Goal: Register for event/course

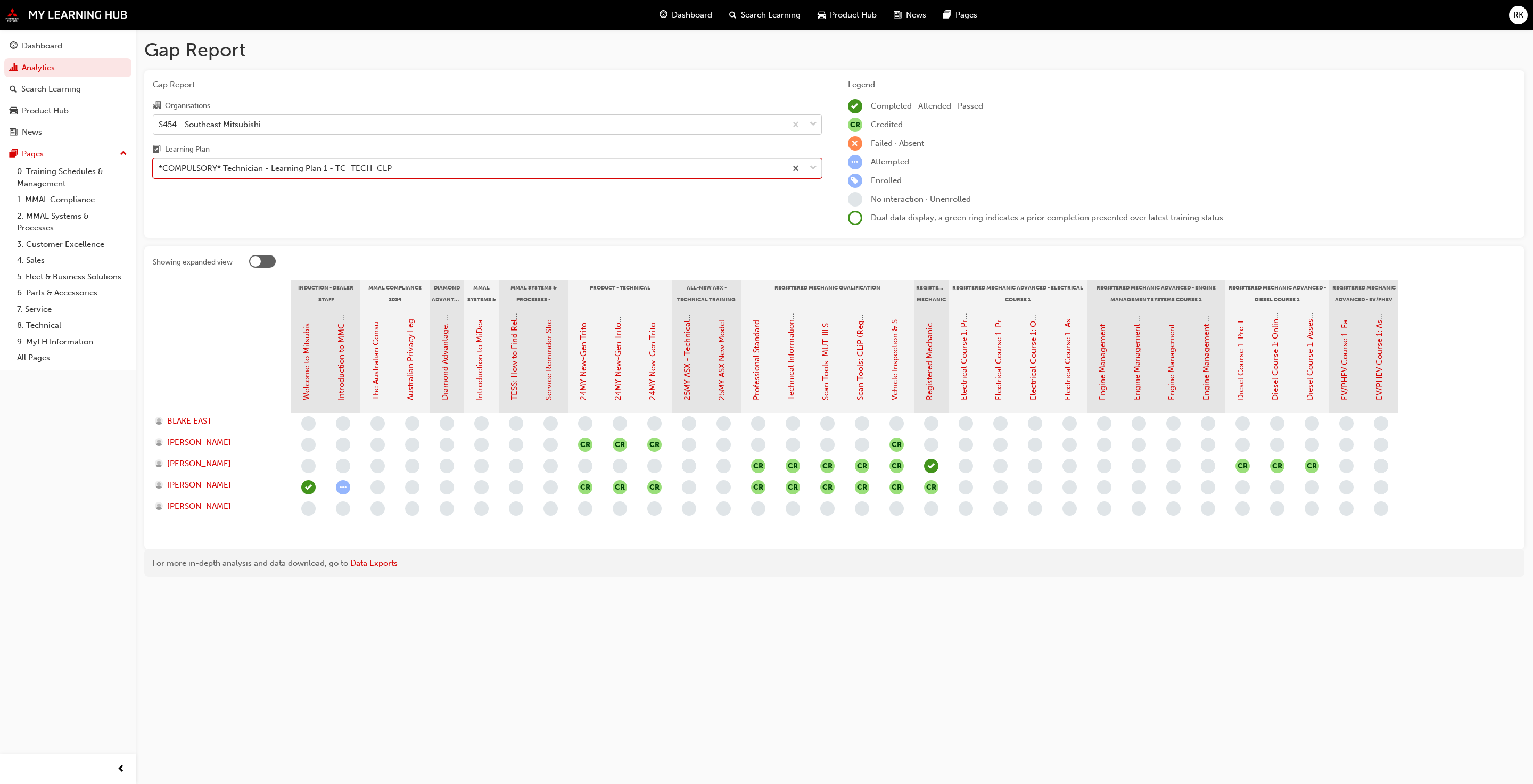
click at [814, 126] on span "down-icon" at bounding box center [813, 124] width 7 height 14
click at [159, 126] on input "Organisations S454 - Southeast Mitsubishi" at bounding box center [159, 124] width 1 height 9
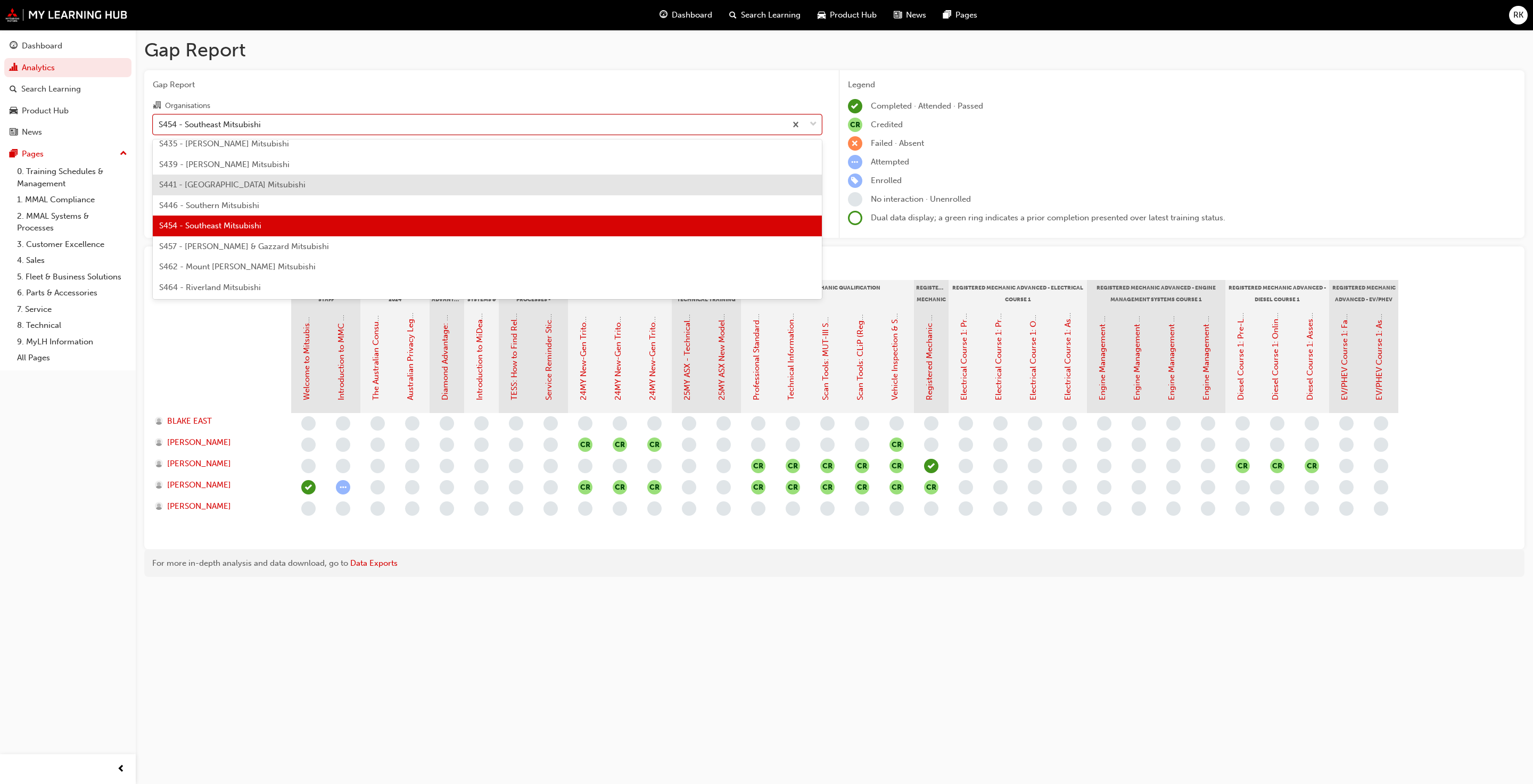
scroll to position [2324, 0]
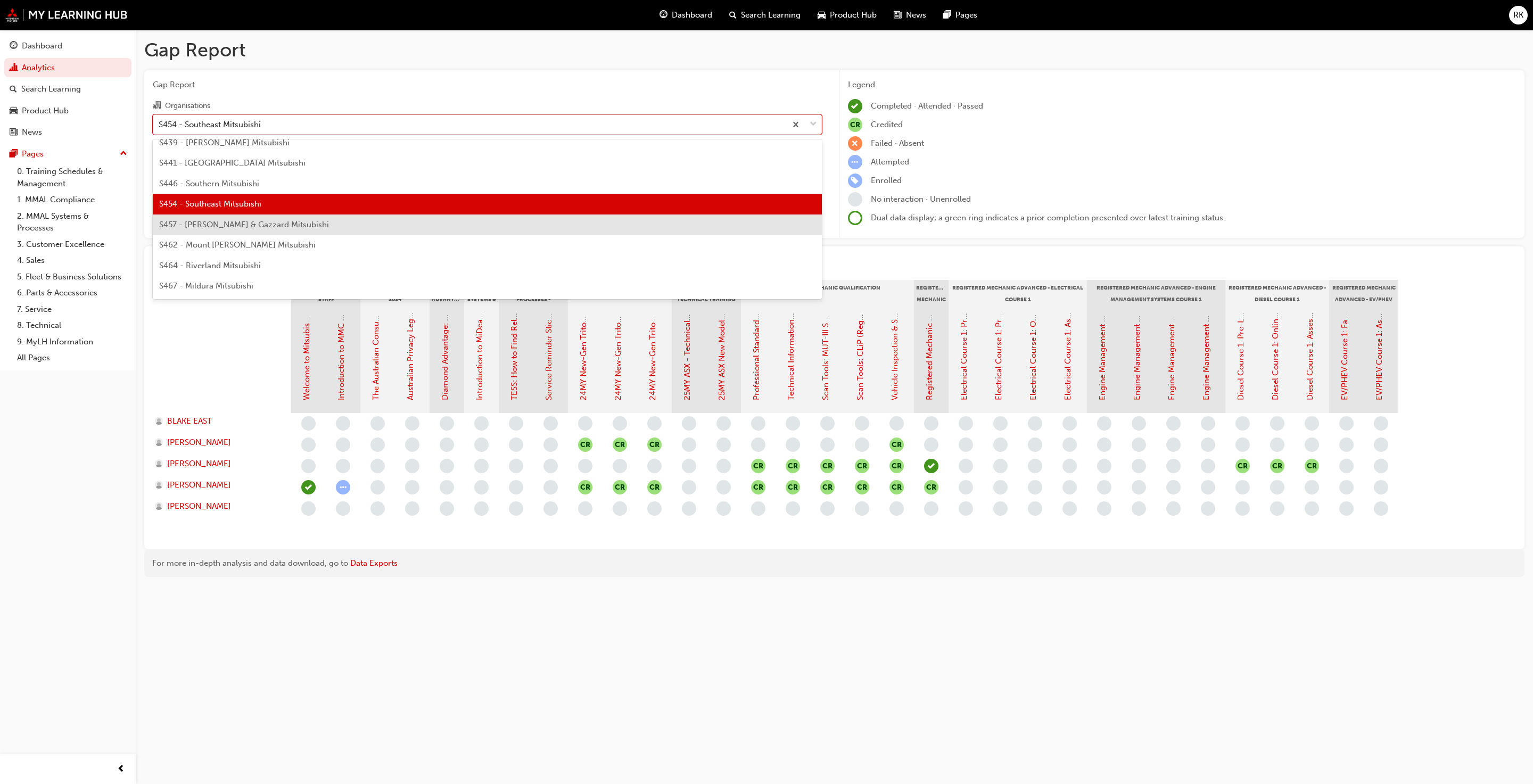
click at [187, 225] on span "S457 - [PERSON_NAME] & Gazzard Mitsubishi" at bounding box center [243, 225] width 169 height 9
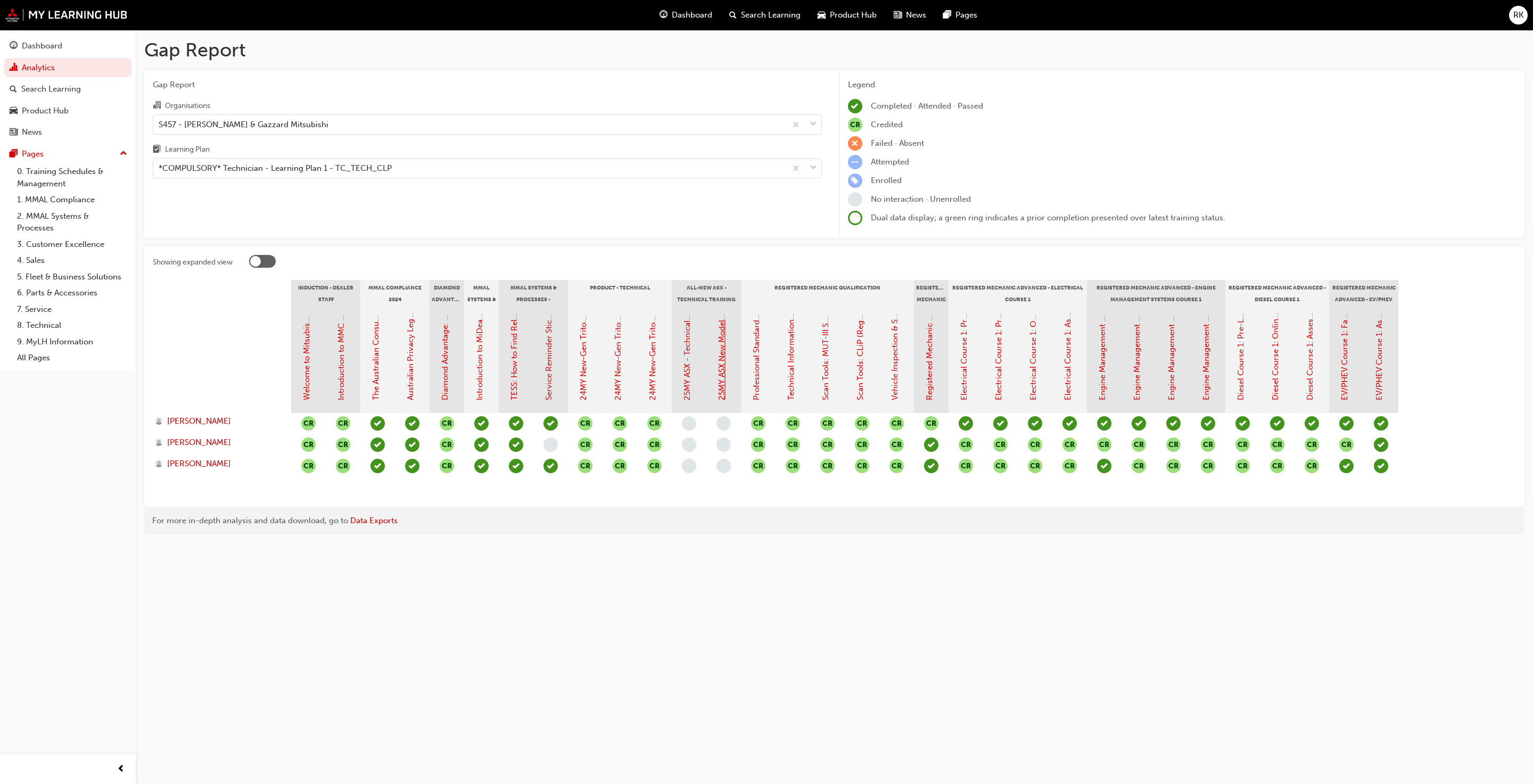
click at [722, 369] on link "25MY ASX New Model Introduction: Online Instructor Led Training" at bounding box center [722, 278] width 9 height 243
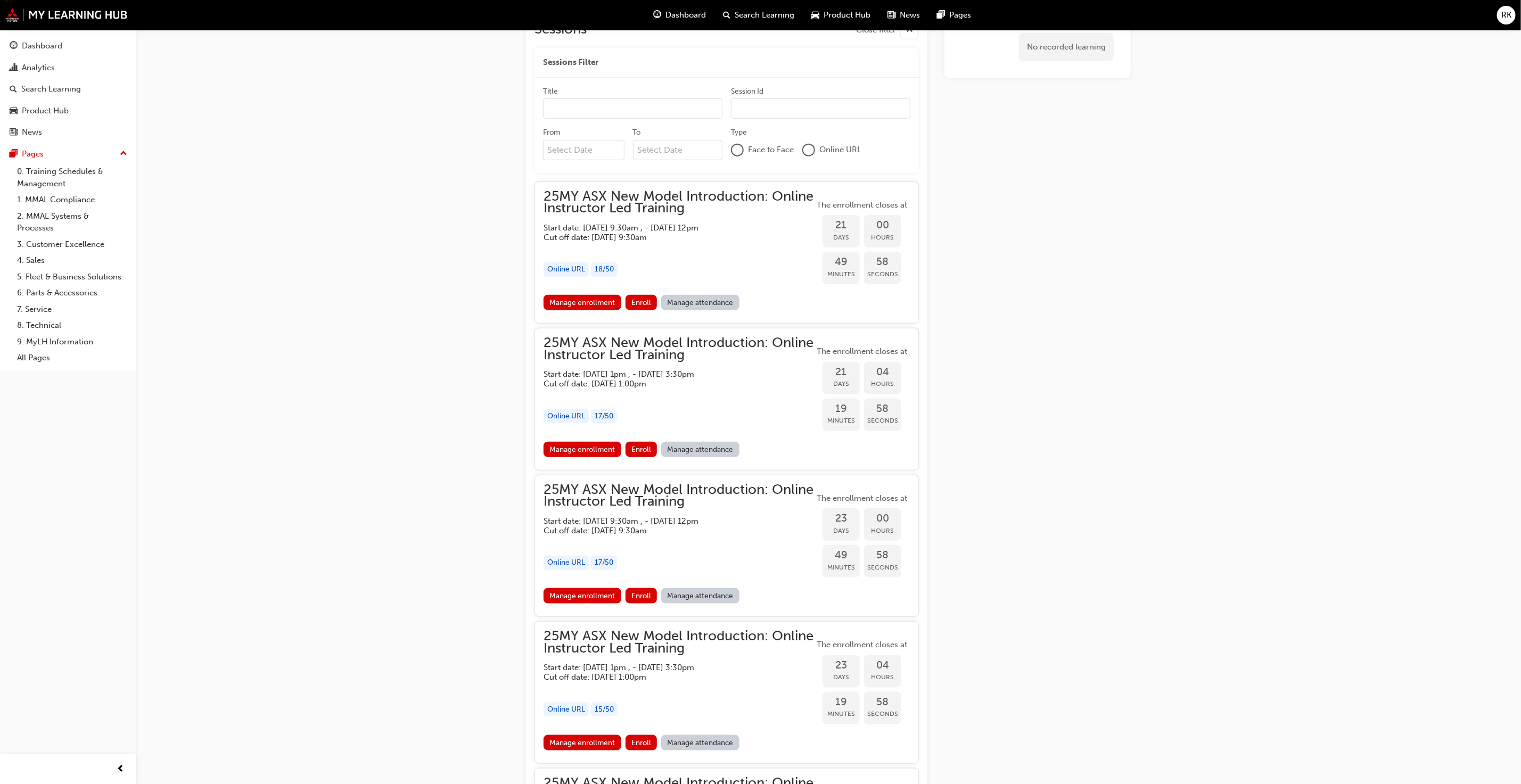
scroll to position [589, 0]
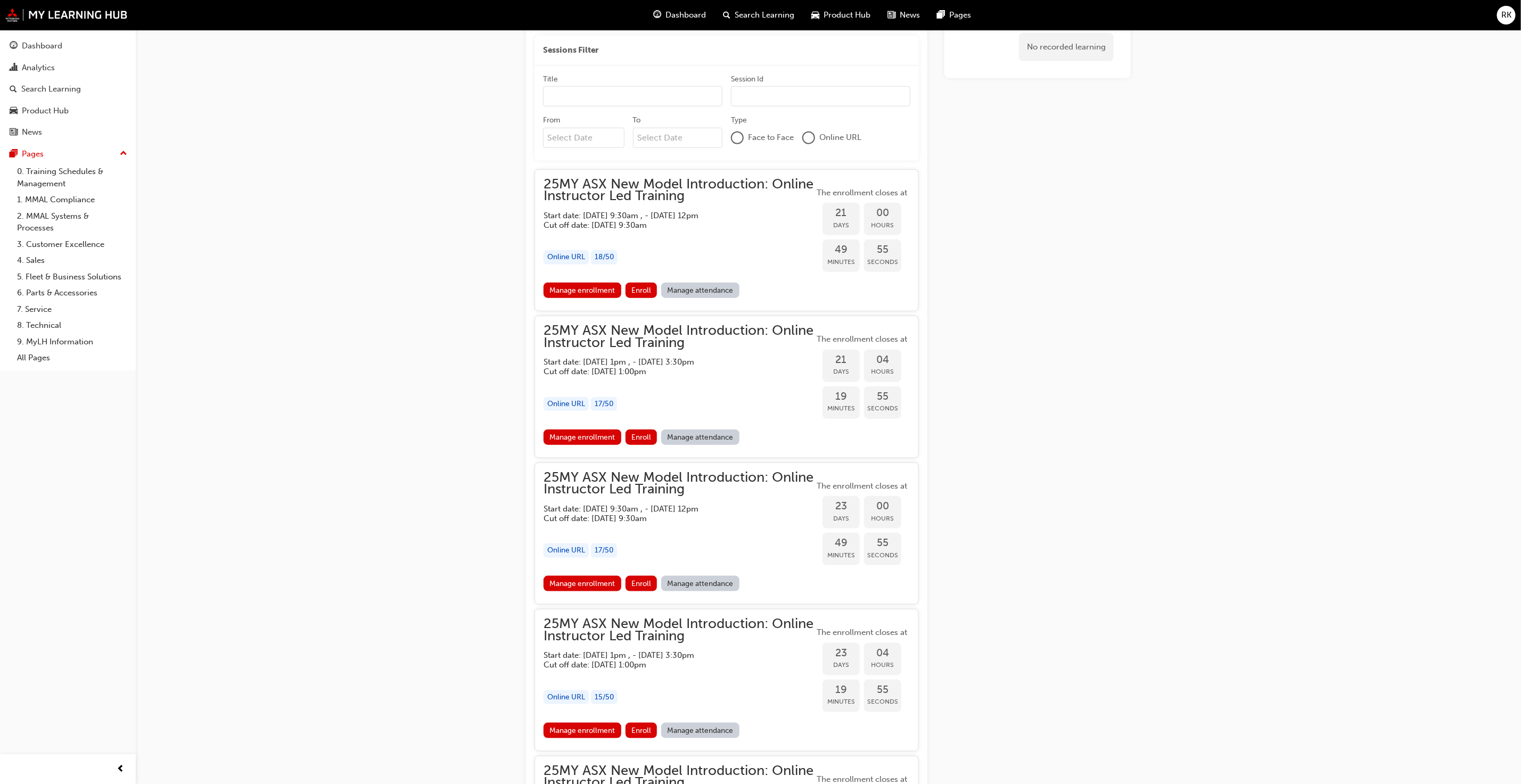
drag, startPoint x: 740, startPoint y: 199, endPoint x: 590, endPoint y: 194, distance: 150.1
click at [590, 194] on span "25MY ASX New Model Introduction: Online Instructor Led Training" at bounding box center [679, 190] width 271 height 24
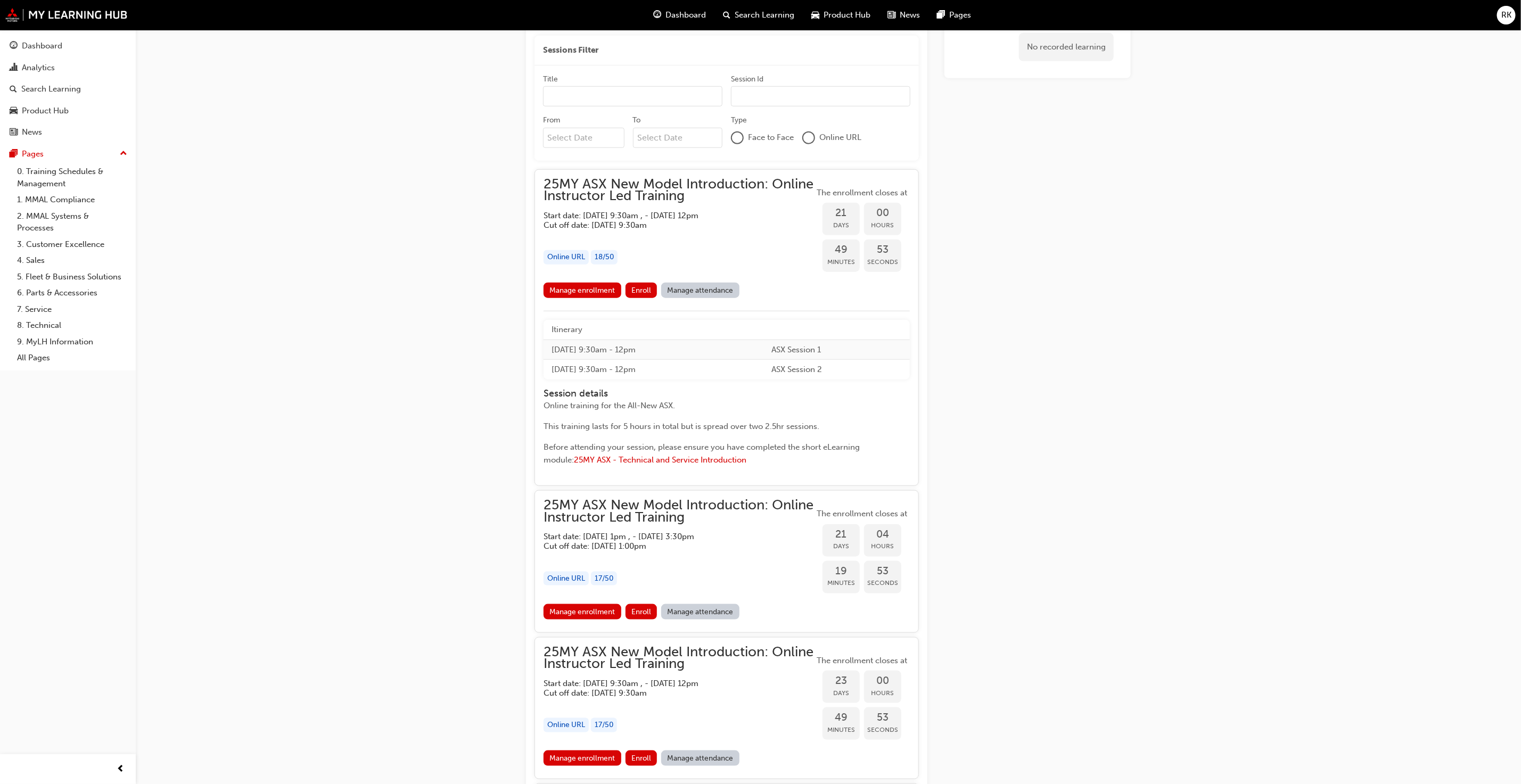
drag, startPoint x: 548, startPoint y: 183, endPoint x: 731, endPoint y: 185, distance: 183.0
click at [731, 185] on span "25MY ASX New Model Introduction: Online Instructor Led Training" at bounding box center [679, 190] width 271 height 24
click at [686, 186] on span "25MY ASX New Model Introduction: Online Instructor Led Training" at bounding box center [679, 190] width 271 height 24
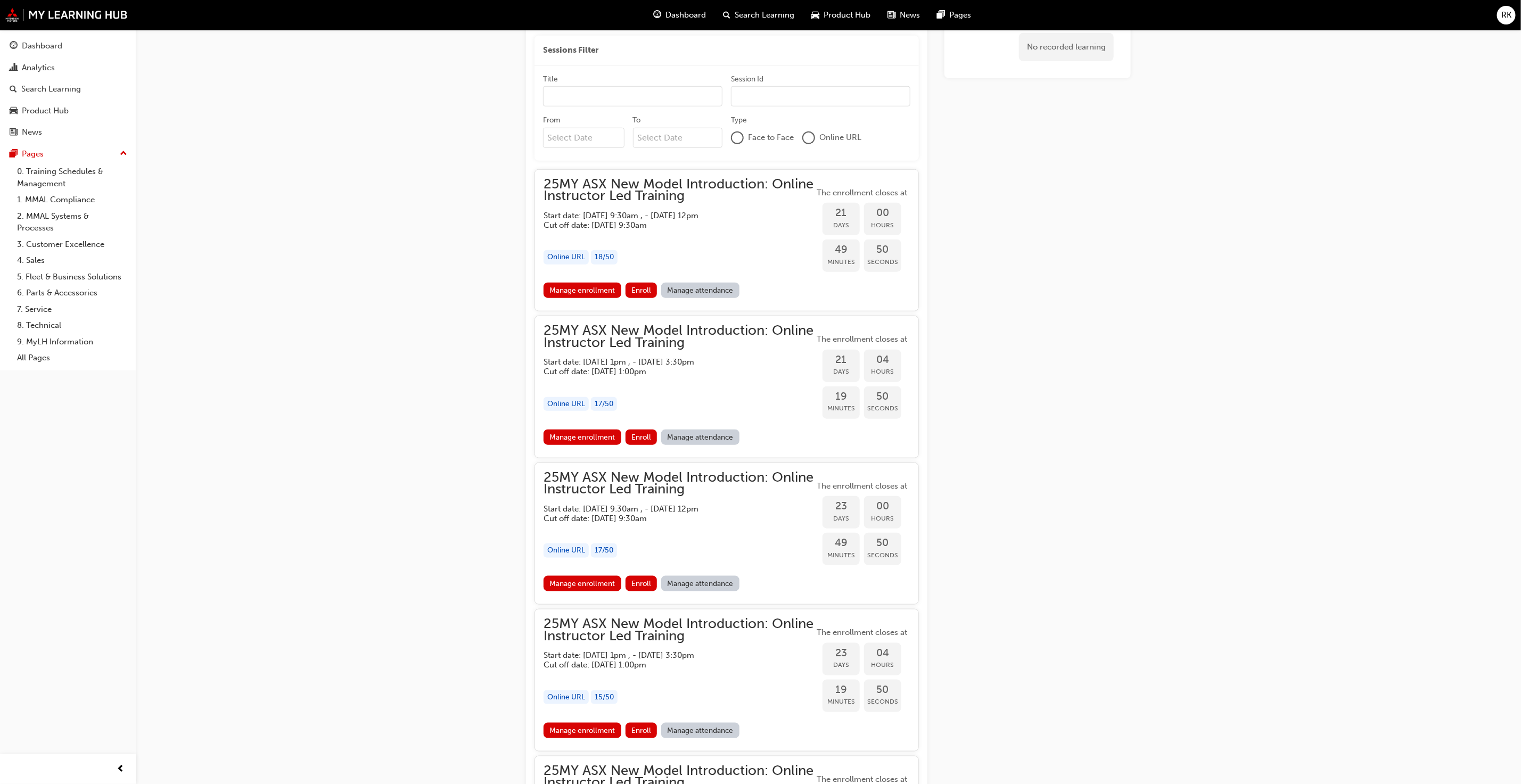
click at [686, 186] on span "25MY ASX New Model Introduction: Online Instructor Led Training" at bounding box center [679, 190] width 271 height 24
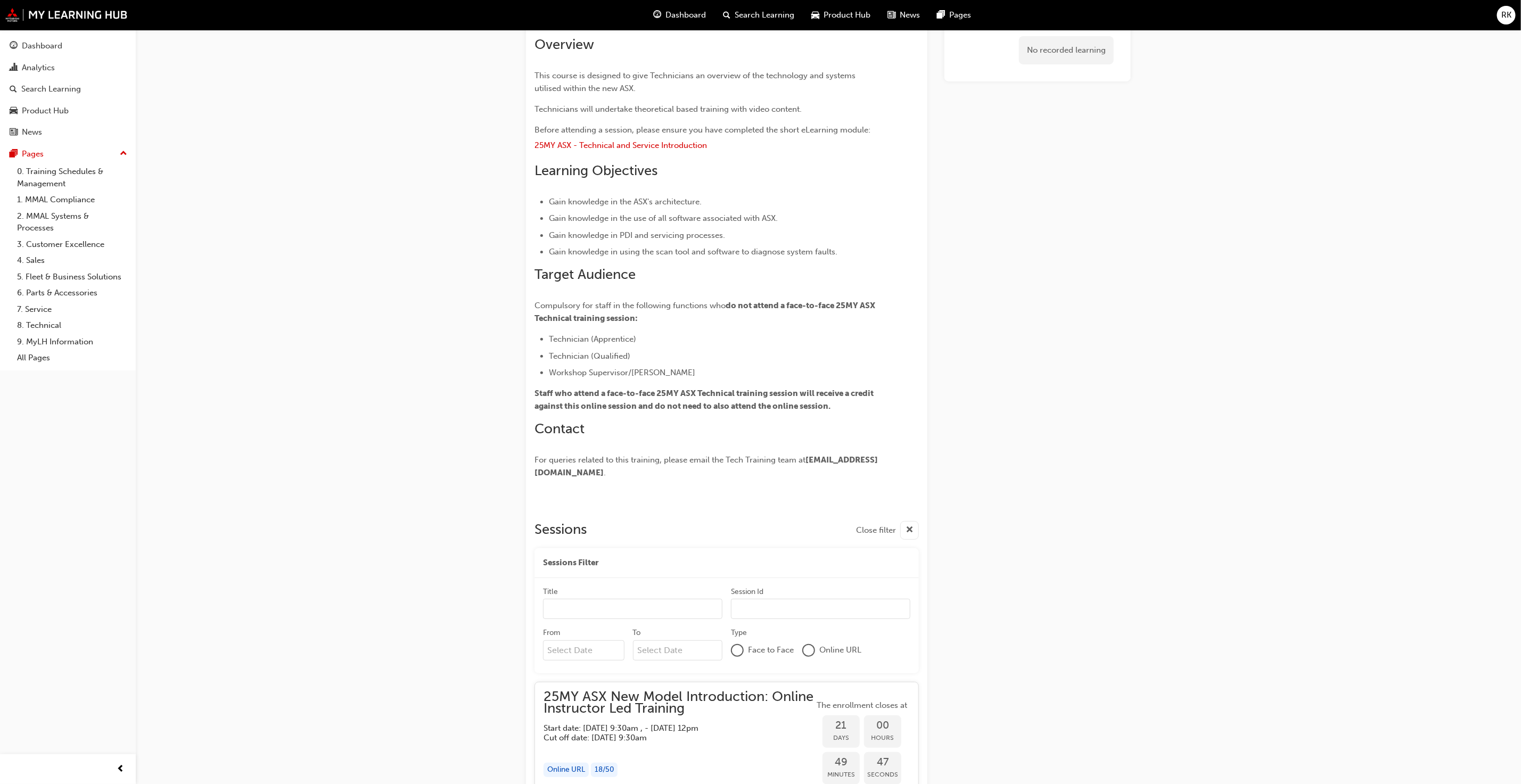
scroll to position [0, 0]
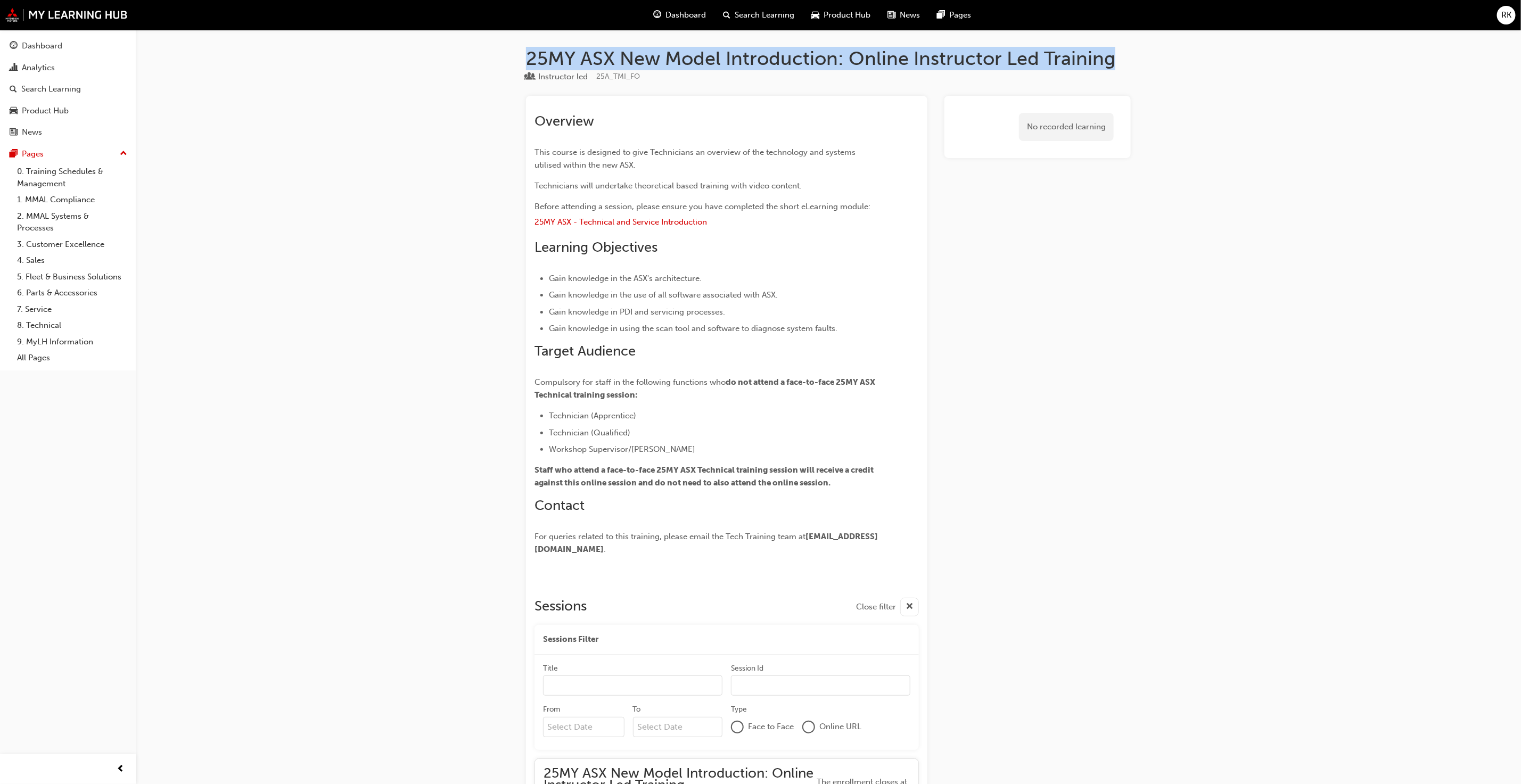
drag, startPoint x: 1111, startPoint y: 64, endPoint x: 526, endPoint y: 47, distance: 585.2
click at [526, 47] on h1 "25MY ASX New Model Introduction: Online Instructor Led Training" at bounding box center [828, 58] width 605 height 23
copy h1 "25MY ASX New Model Introduction: Online Instructor Led Training"
